Goal: Transaction & Acquisition: Purchase product/service

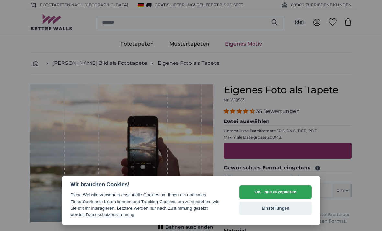
click at [292, 194] on button "OK - alle akzeptieren" at bounding box center [275, 192] width 72 height 14
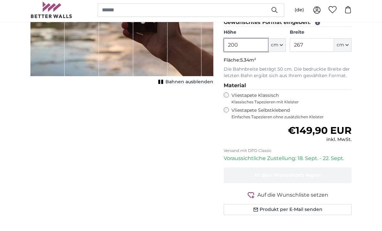
scroll to position [136, 0]
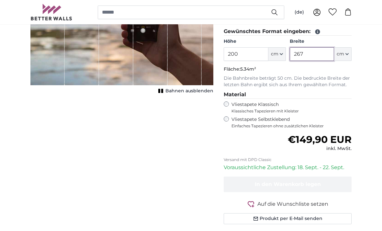
click at [315, 51] on input "267" at bounding box center [311, 54] width 44 height 14
type input "2"
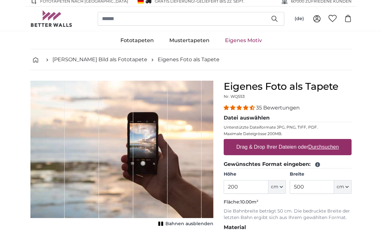
scroll to position [35, 0]
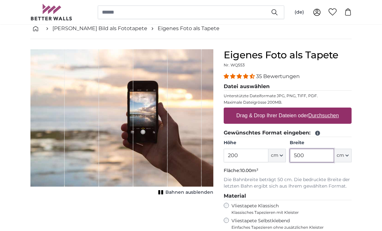
type input "500"
click at [261, 155] on input "200" at bounding box center [245, 156] width 44 height 14
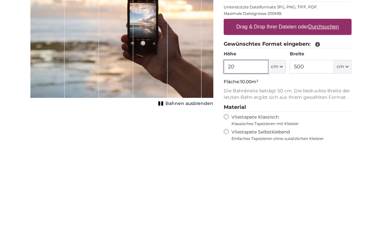
type input "2"
type input "1"
type input "60"
click at [321, 149] on input "500" at bounding box center [311, 156] width 44 height 14
type input "5"
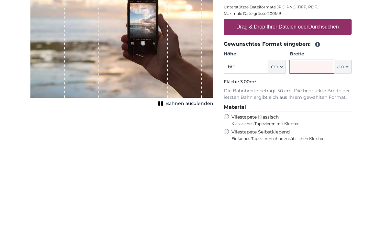
type input "6"
type input "50"
